Goal: Task Accomplishment & Management: Complete application form

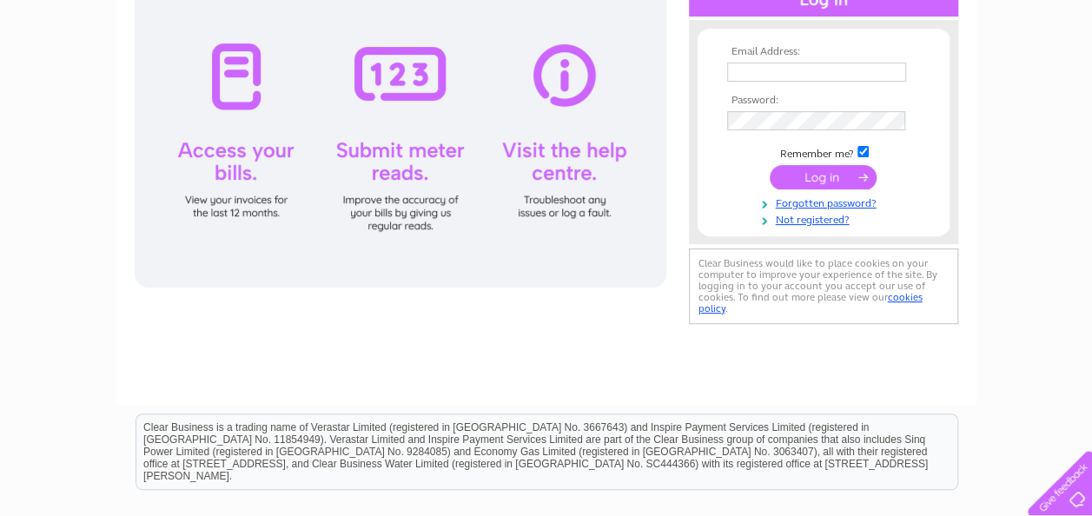
scroll to position [174, 0]
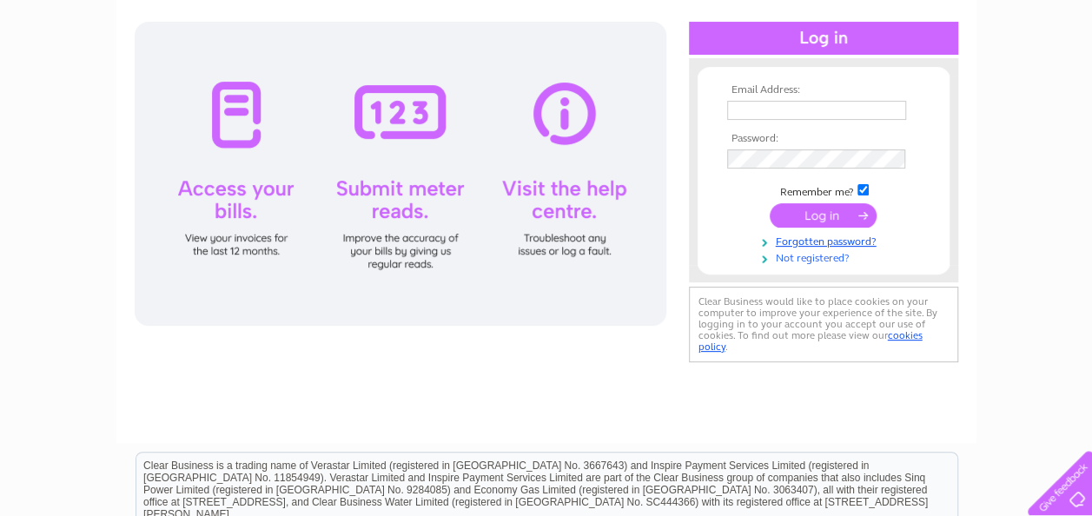
click at [817, 257] on link "Not registered?" at bounding box center [825, 256] width 197 height 16
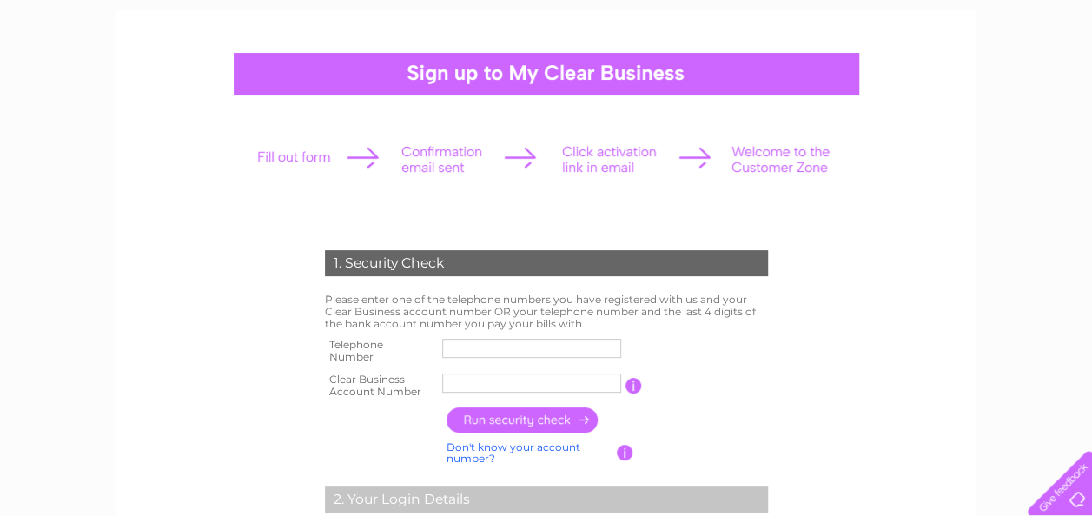
scroll to position [174, 0]
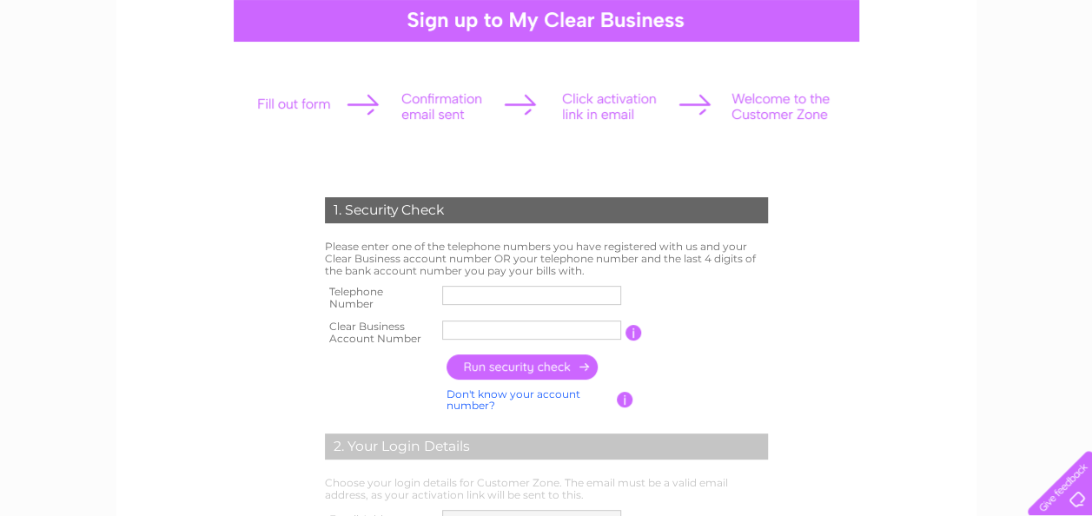
click at [503, 323] on input "text" at bounding box center [531, 329] width 179 height 19
paste input "CB913889"
type input "CB913889"
click at [480, 286] on input "text" at bounding box center [531, 295] width 179 height 19
click at [899, 324] on form "1. Security Check Please enter one of the telephone numbers you have registered…" at bounding box center [546, 487] width 827 height 650
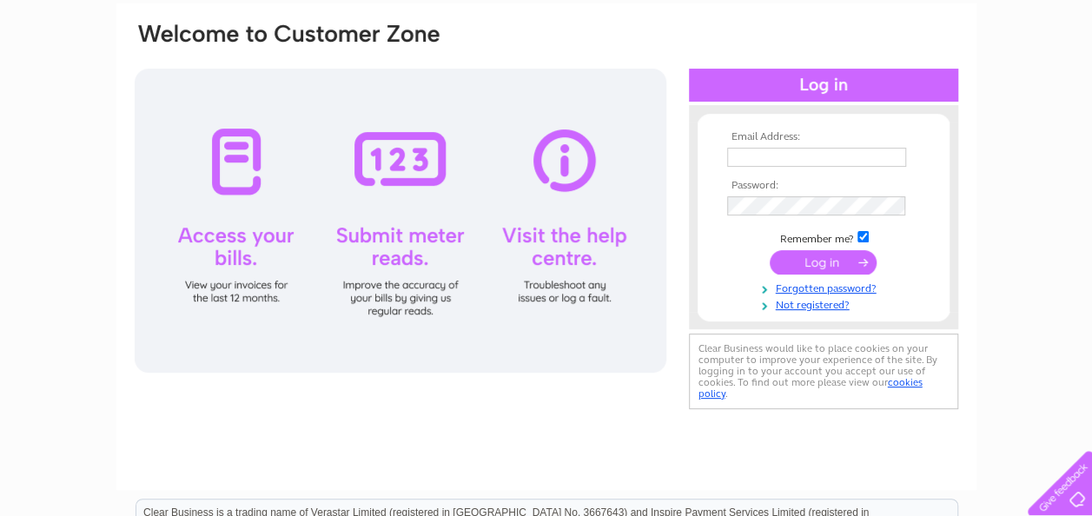
scroll to position [174, 0]
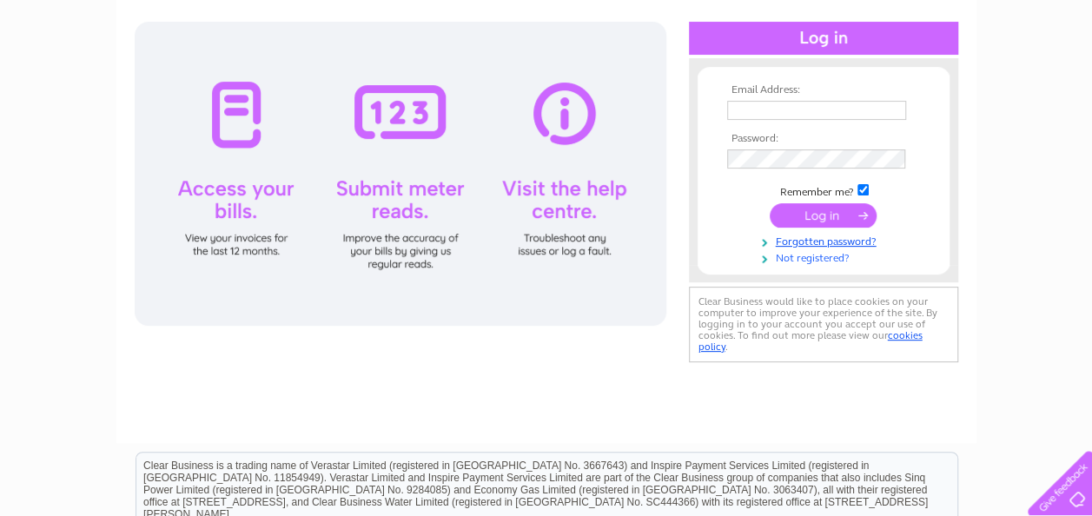
click at [815, 255] on link "Not registered?" at bounding box center [825, 256] width 197 height 16
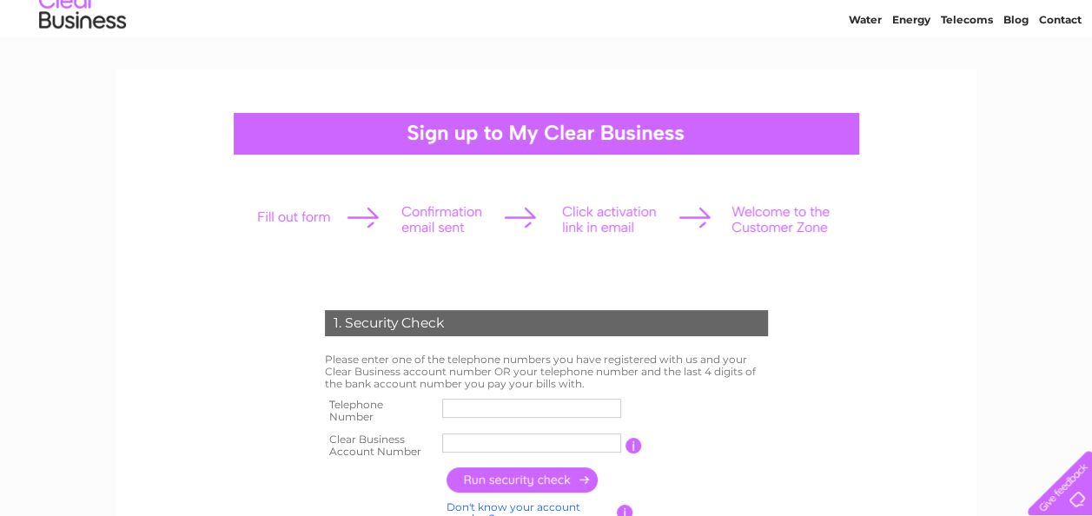
scroll to position [174, 0]
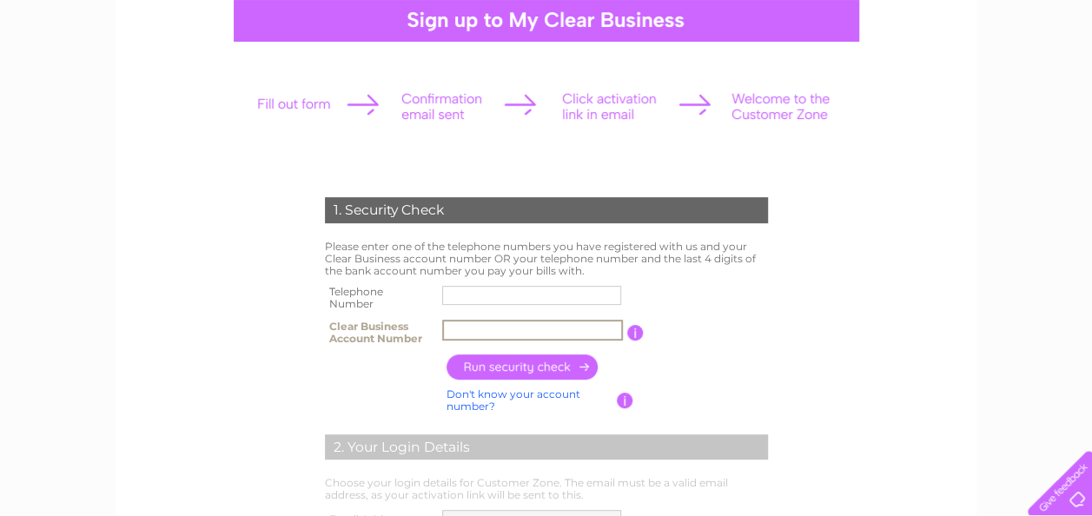
click at [485, 330] on input "text" at bounding box center [532, 330] width 181 height 21
type input "cb913889"
click at [469, 294] on input "text" at bounding box center [532, 295] width 181 height 21
paste input "01890 81818"
click at [550, 370] on input "button" at bounding box center [522, 366] width 153 height 25
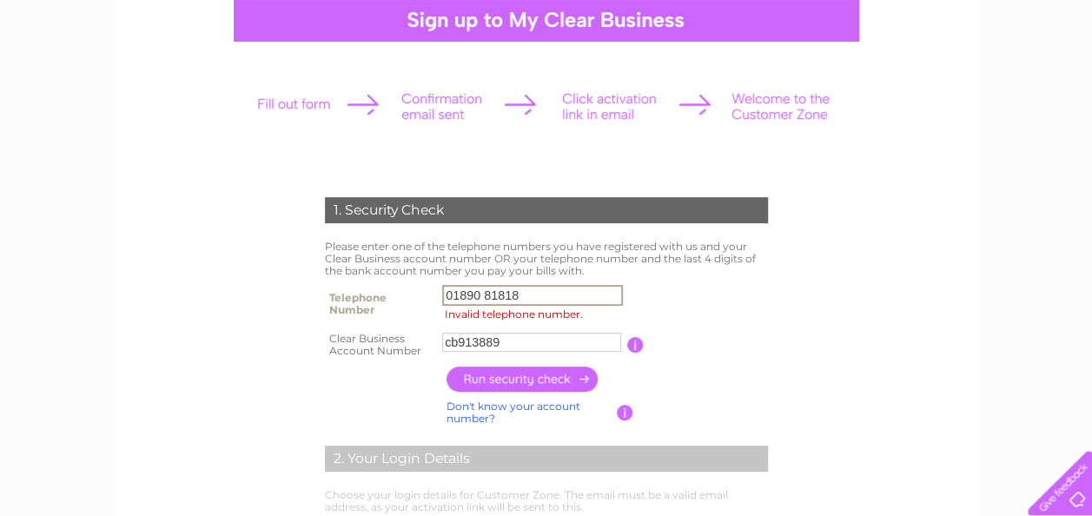
drag, startPoint x: 539, startPoint y: 292, endPoint x: 424, endPoint y: 304, distance: 116.1
click at [426, 299] on tr "Telephone Number 01890 81818 Invalid telephone number." at bounding box center [546, 303] width 452 height 47
click at [485, 382] on input "button" at bounding box center [522, 378] width 153 height 25
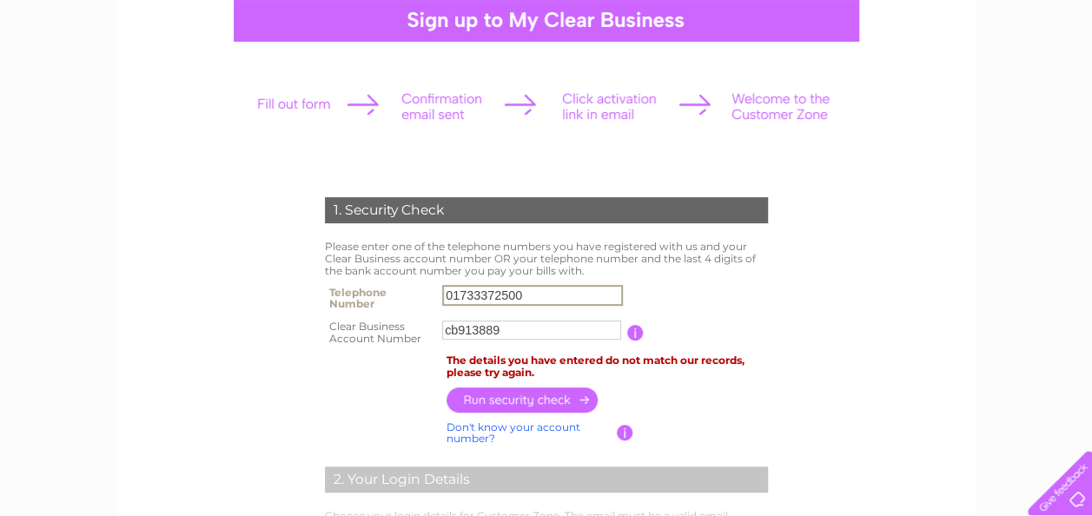
drag, startPoint x: 553, startPoint y: 296, endPoint x: 432, endPoint y: 307, distance: 121.2
click at [432, 307] on tr "Telephone Number 01733372500" at bounding box center [546, 297] width 452 height 35
paste input "354 672"
type input "01354 67200"
click at [538, 396] on input "button" at bounding box center [522, 398] width 153 height 25
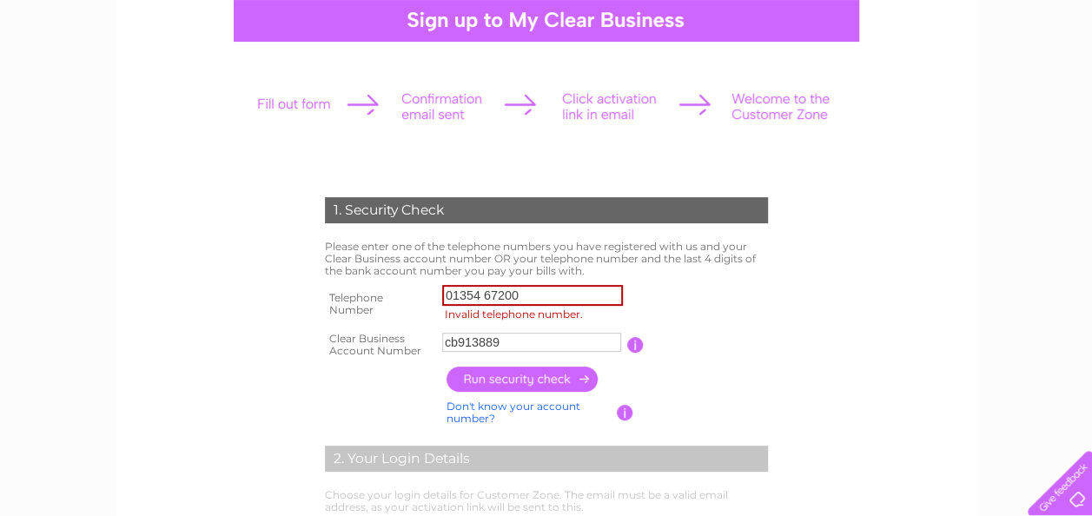
click at [526, 377] on input "button" at bounding box center [522, 378] width 153 height 25
drag, startPoint x: 546, startPoint y: 288, endPoint x: 417, endPoint y: 292, distance: 129.4
click at [419, 291] on tr "Telephone Number 01354 67200 Invalid telephone number." at bounding box center [546, 303] width 452 height 47
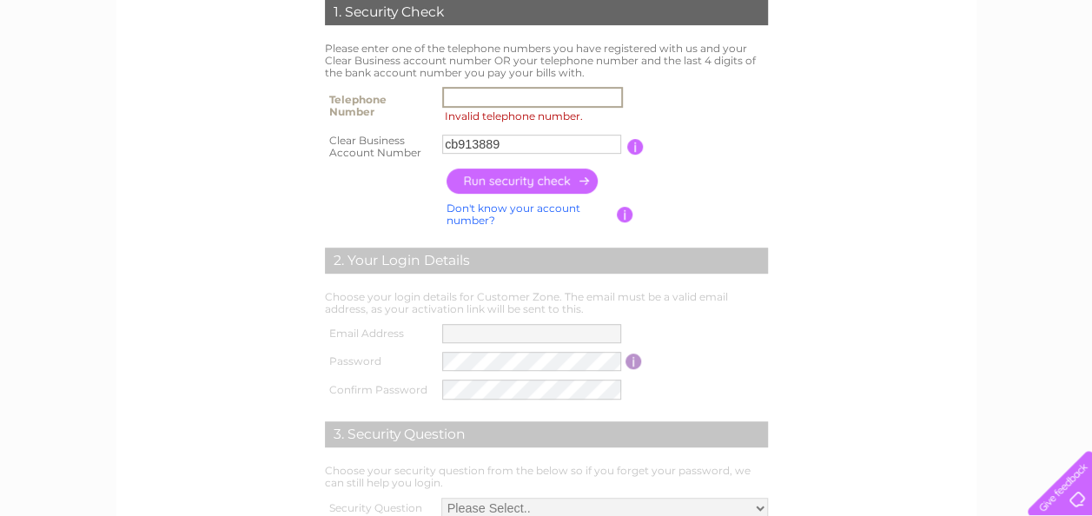
scroll to position [347, 0]
